Goal: Transaction & Acquisition: Purchase product/service

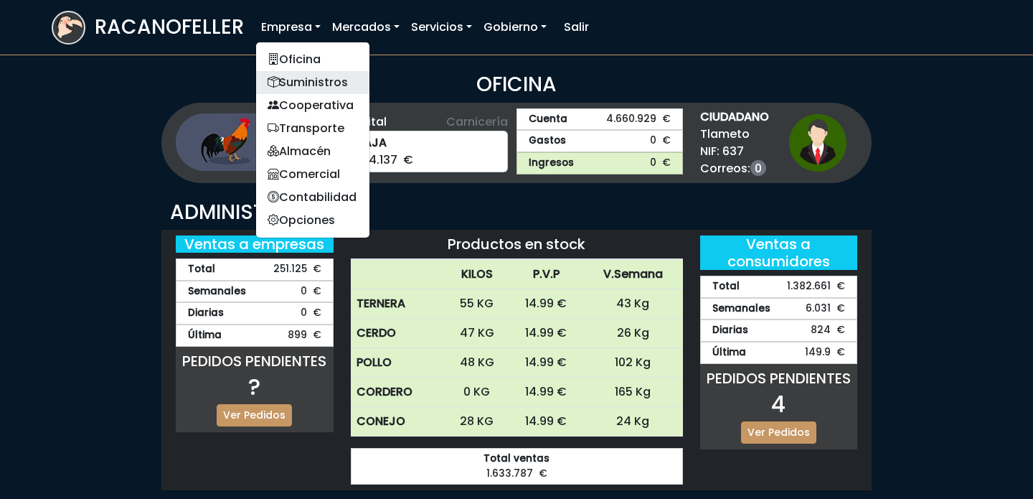
click at [299, 76] on link "Suministros" at bounding box center [312, 82] width 113 height 23
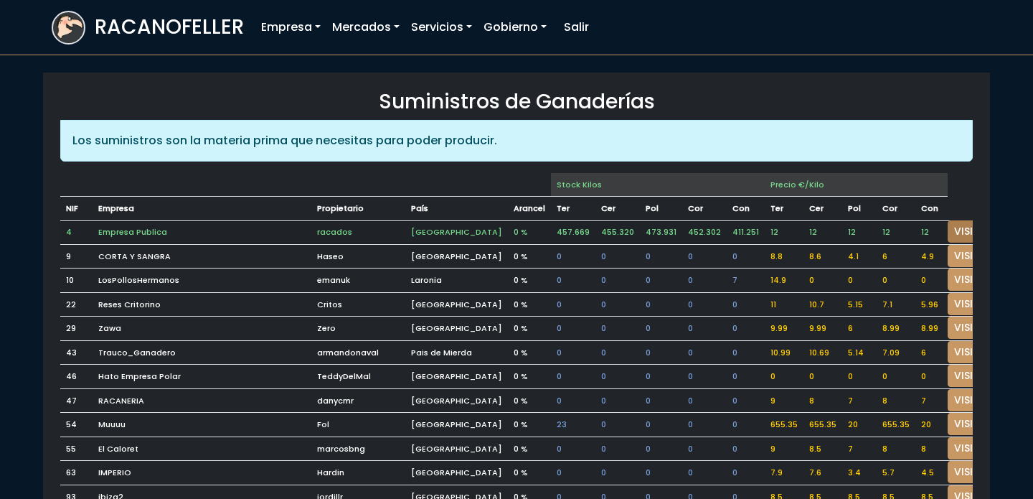
click at [948, 229] on link "VISITAR" at bounding box center [974, 231] width 52 height 22
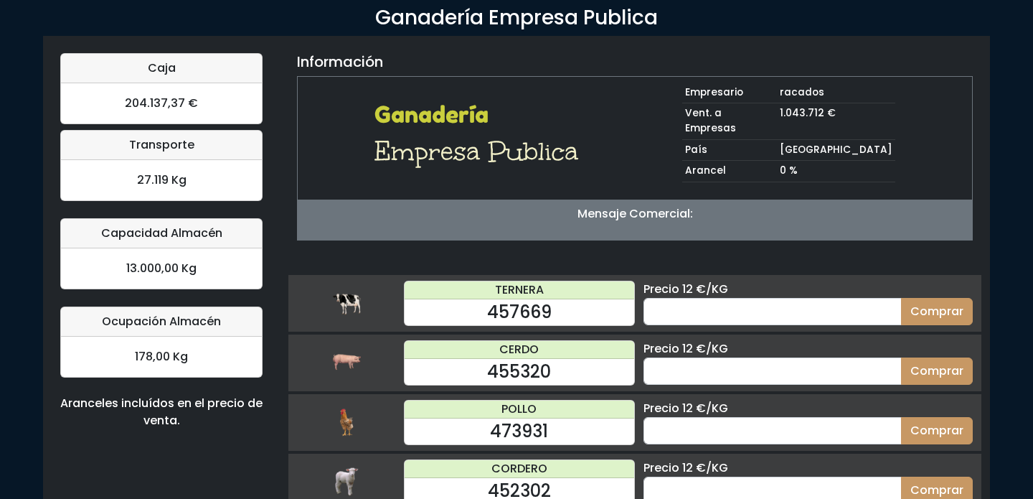
scroll to position [141, 0]
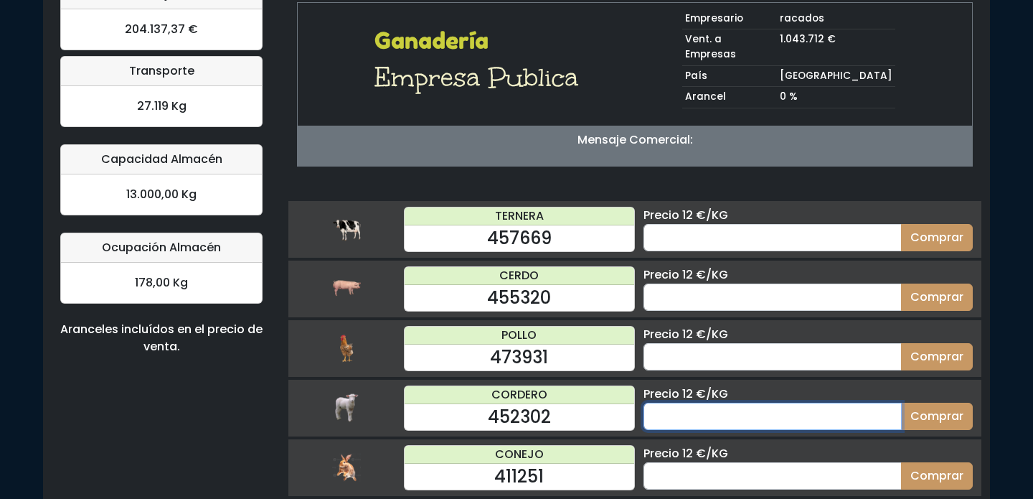
click at [773, 411] on input "number" at bounding box center [773, 415] width 258 height 27
type input "60"
click at [901, 402] on button "Comprar" at bounding box center [937, 415] width 72 height 27
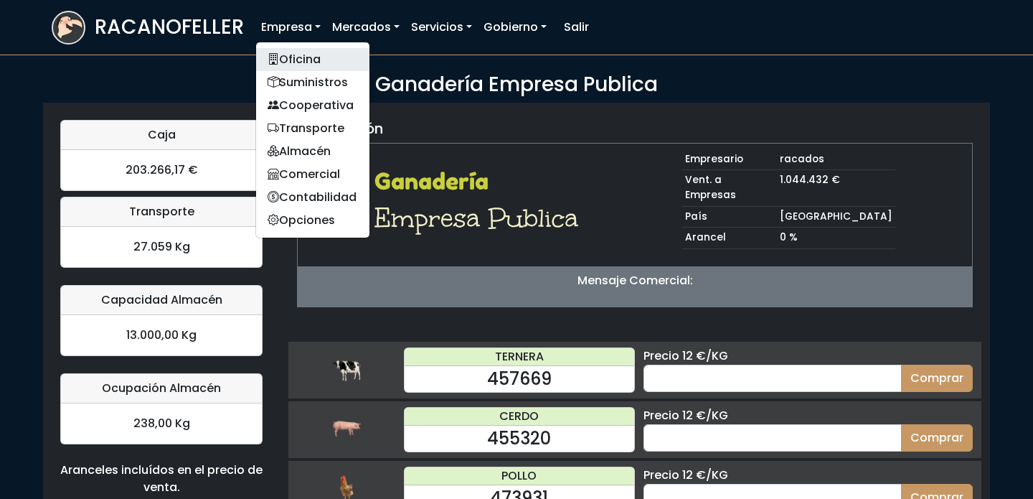
click at [289, 48] on link "Oficina" at bounding box center [312, 59] width 113 height 23
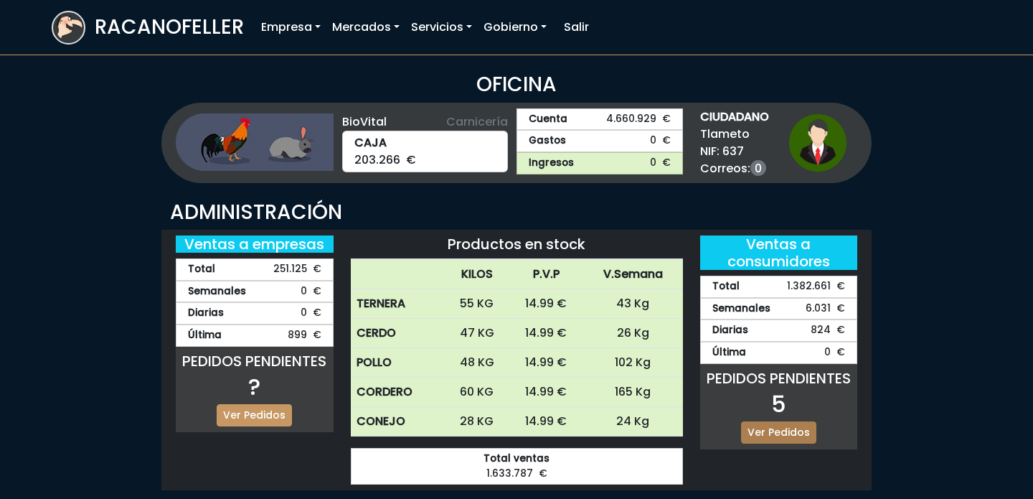
click at [781, 421] on link "Ver Pedidos" at bounding box center [778, 432] width 75 height 22
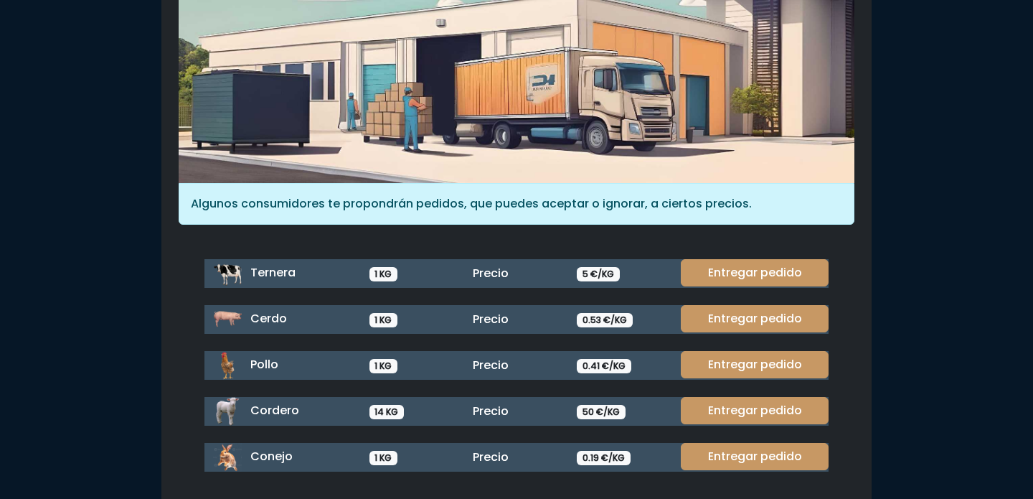
scroll to position [191, 0]
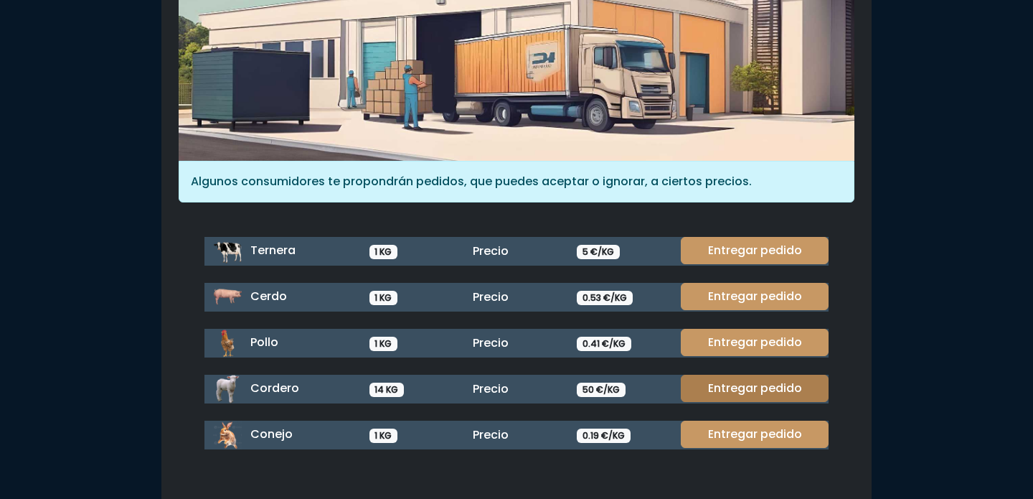
click at [770, 391] on link "Entregar pedido" at bounding box center [755, 387] width 148 height 27
